Goal: Task Accomplishment & Management: Manage account settings

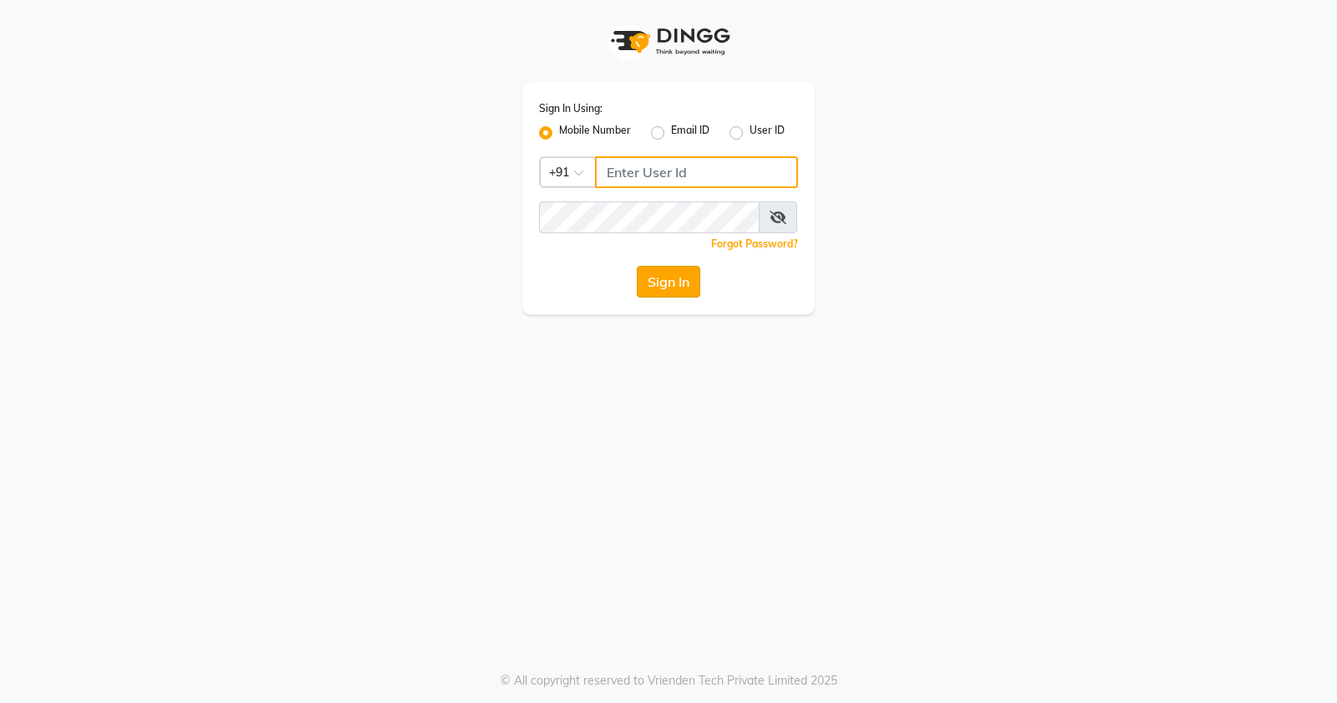
type input "9359328994"
click at [673, 285] on button "Sign In" at bounding box center [669, 282] width 64 height 32
